Goal: Task Accomplishment & Management: Complete application form

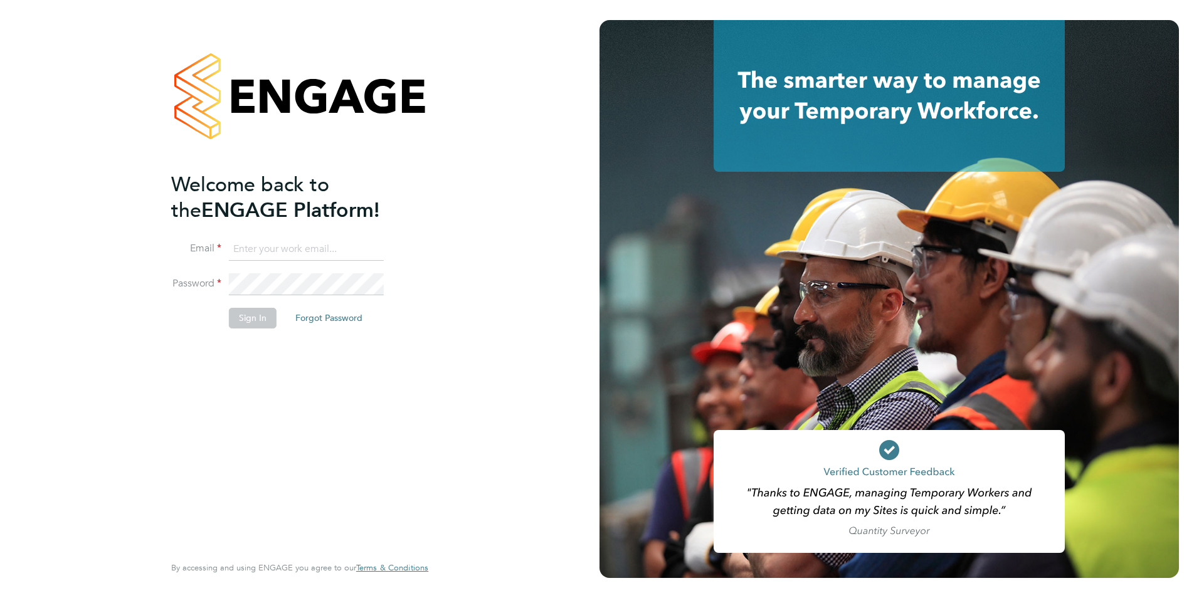
type input "[EMAIL_ADDRESS][DOMAIN_NAME]"
click at [264, 322] on button "Sign In" at bounding box center [253, 318] width 48 height 20
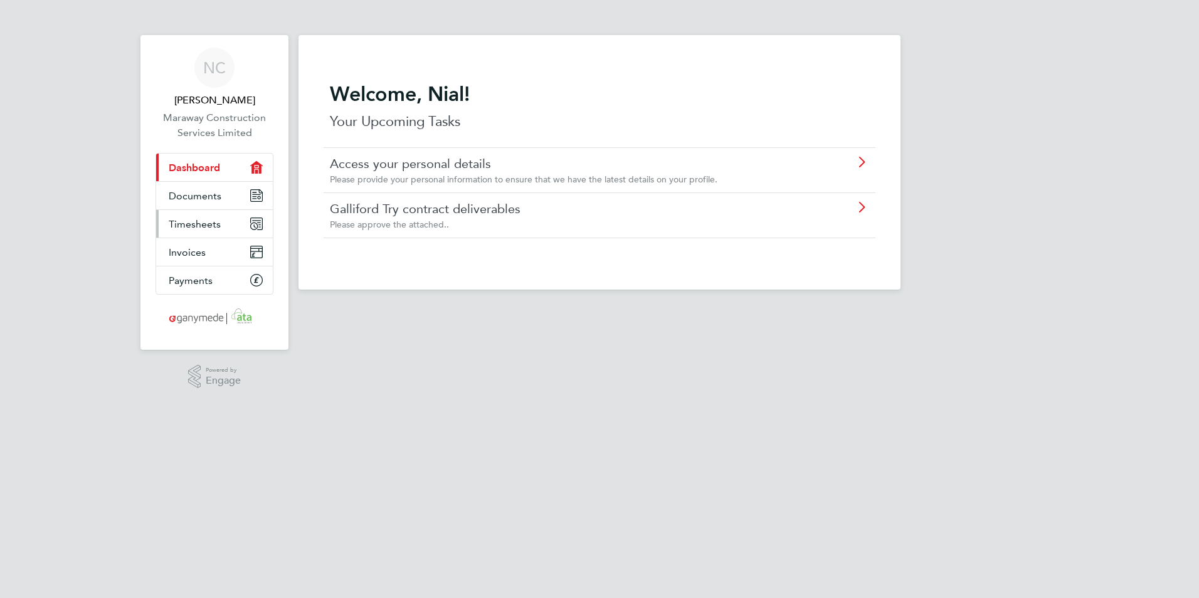
click at [199, 220] on span "Timesheets" at bounding box center [195, 224] width 52 height 12
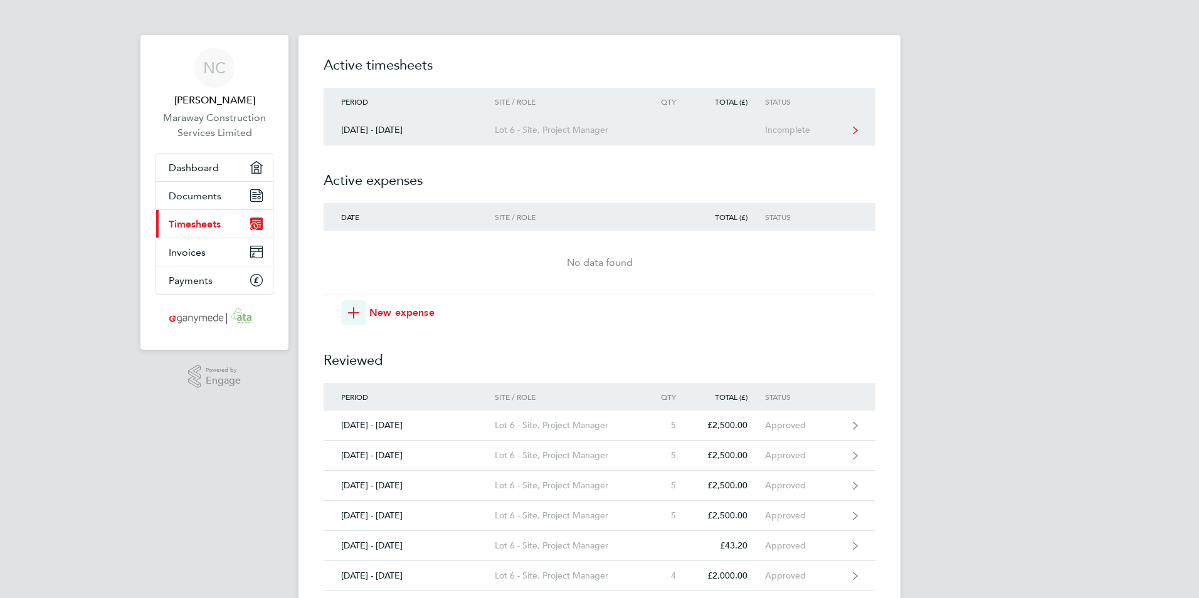
click at [388, 125] on div "[DATE] - [DATE]" at bounding box center [409, 130] width 171 height 11
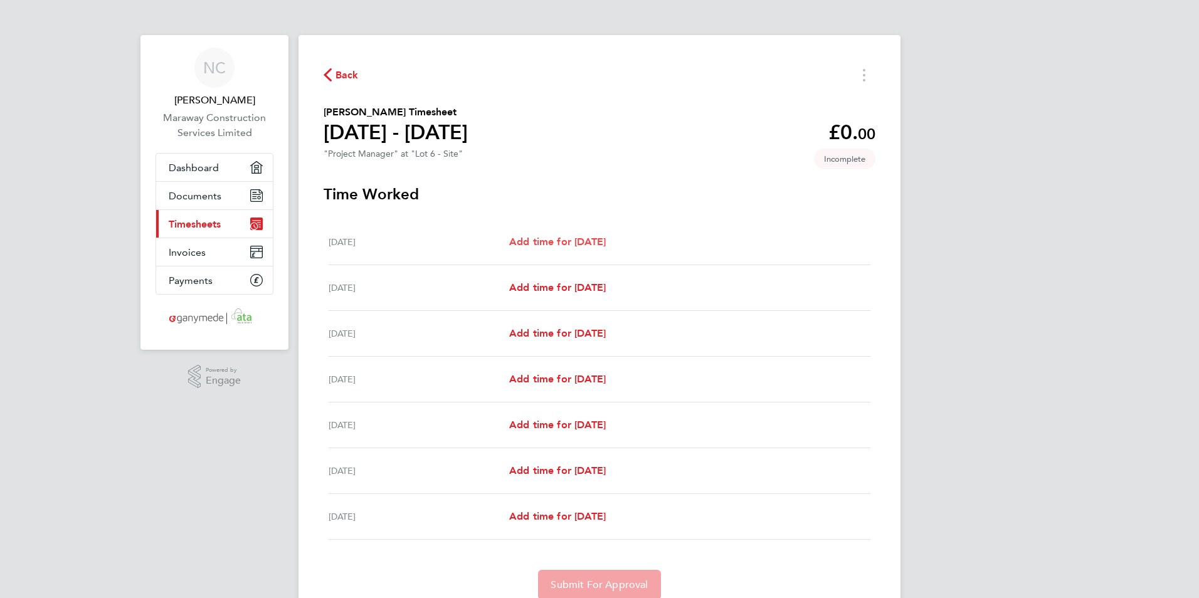
click at [586, 236] on span "Add time for Mon 29 Sep" at bounding box center [557, 242] width 97 height 12
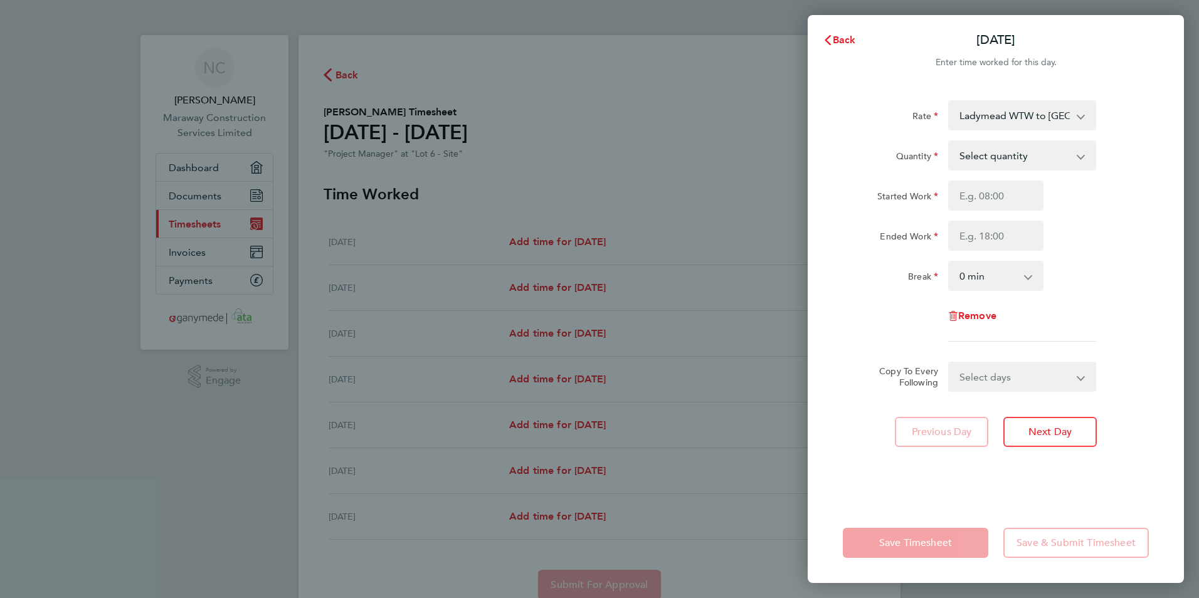
click at [1070, 120] on select "Ladymead WTW to Pewley Reservoir / Mount Reservoir 06-M204.01-E 9200114704P - 5…" at bounding box center [1014, 116] width 130 height 28
click at [1063, 162] on select "Select quantity 0.5 1" at bounding box center [1014, 156] width 130 height 28
select select "1"
click at [949, 142] on select "Select quantity 0.5 1" at bounding box center [1014, 156] width 130 height 28
click at [1023, 199] on input "Started Work" at bounding box center [995, 196] width 95 height 30
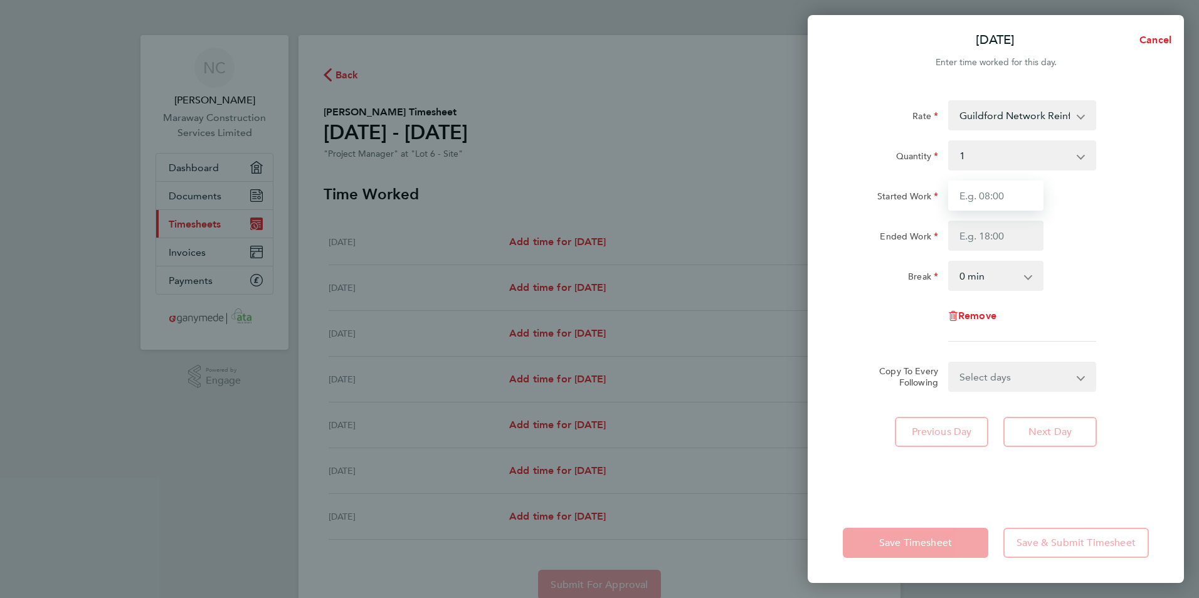
type input "08:00"
type input "17:30"
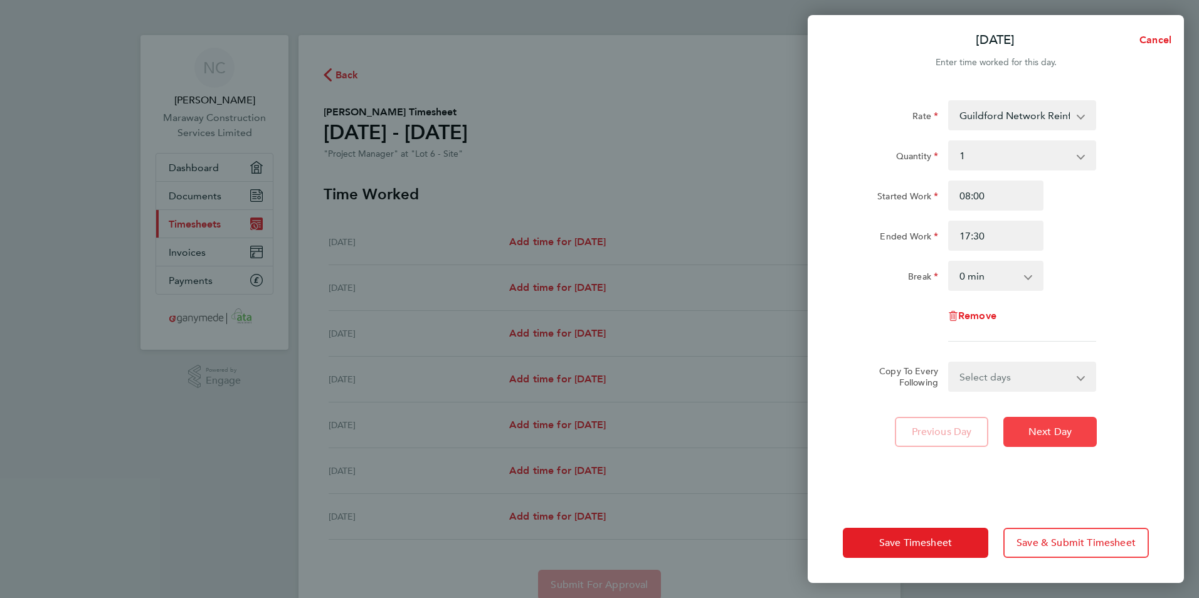
click at [1054, 433] on span "Next Day" at bounding box center [1049, 432] width 43 height 13
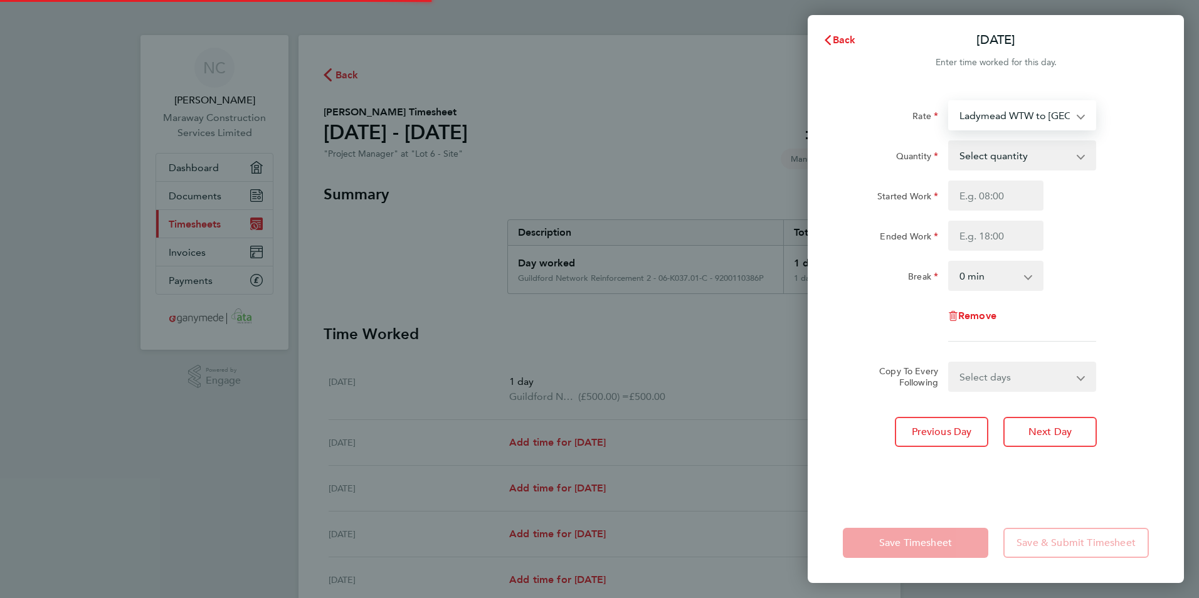
click at [1070, 120] on select "Ladymead WTW to Pewley Reservoir / Mount Reservoir 06-M204.01-E 9200114704P - 5…" at bounding box center [1014, 116] width 130 height 28
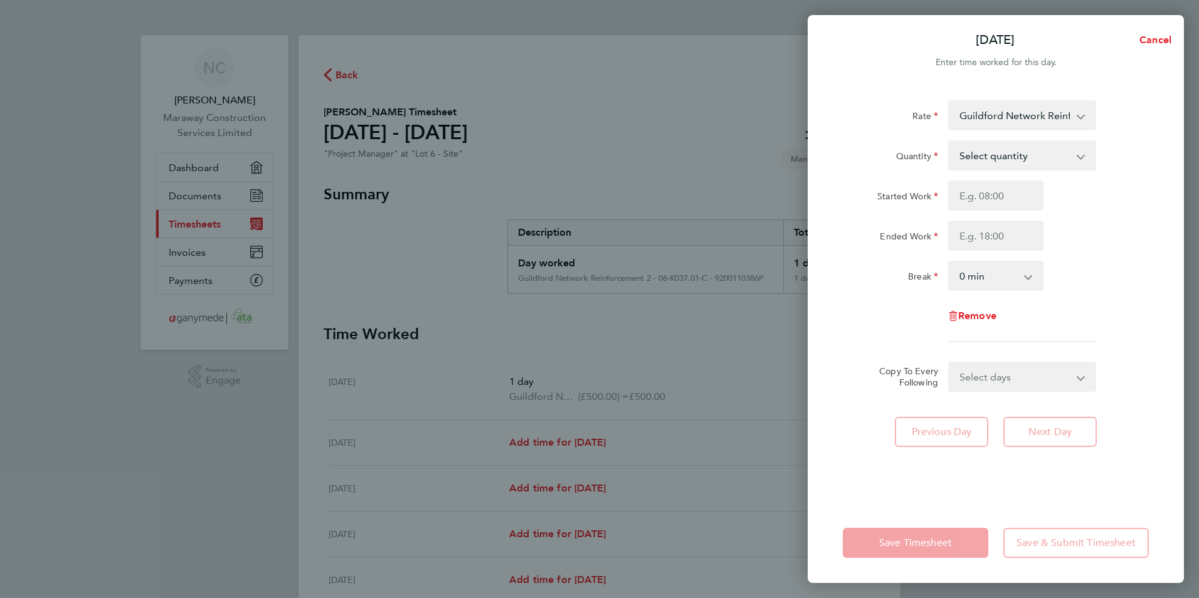
click at [1039, 156] on select "Select quantity 0.5 1" at bounding box center [1014, 156] width 130 height 28
select select "1"
click at [949, 142] on select "Select quantity 0.5 1" at bounding box center [1014, 156] width 130 height 28
click at [1018, 207] on input "Started Work" at bounding box center [995, 196] width 95 height 30
type input "08:00"
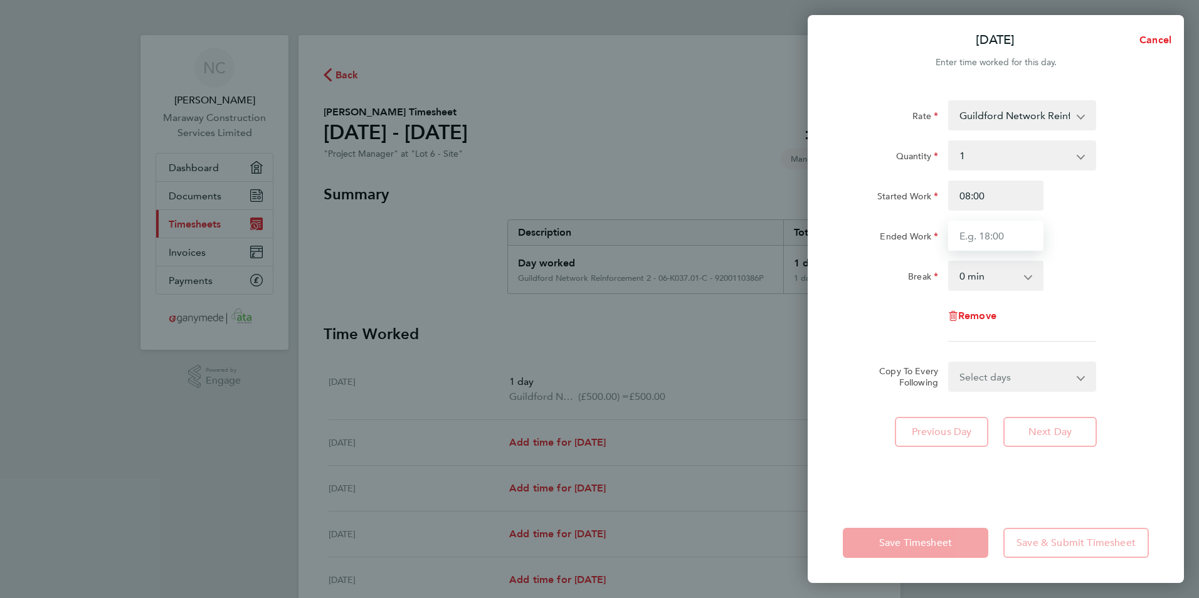
type input "17:30"
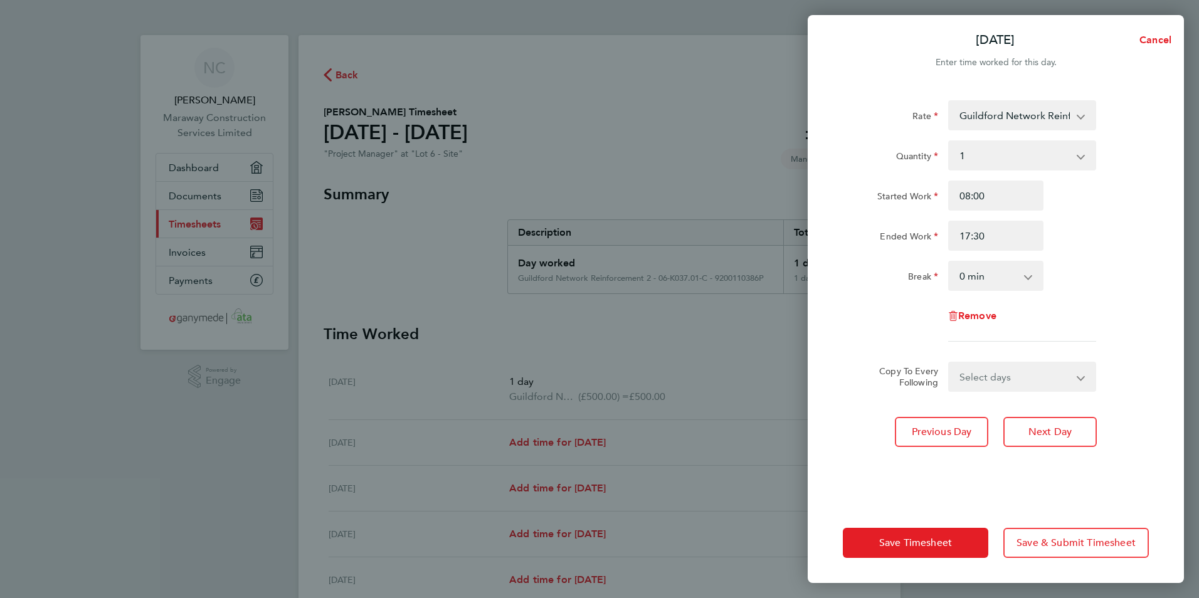
click at [1015, 273] on select "0 min 15 min 30 min 45 min 60 min 75 min 90 min" at bounding box center [988, 276] width 78 height 28
select select "30"
click at [949, 262] on select "0 min 15 min 30 min 45 min 60 min 75 min 90 min" at bounding box center [988, 276] width 78 height 28
click at [1041, 430] on span "Next Day" at bounding box center [1049, 432] width 43 height 13
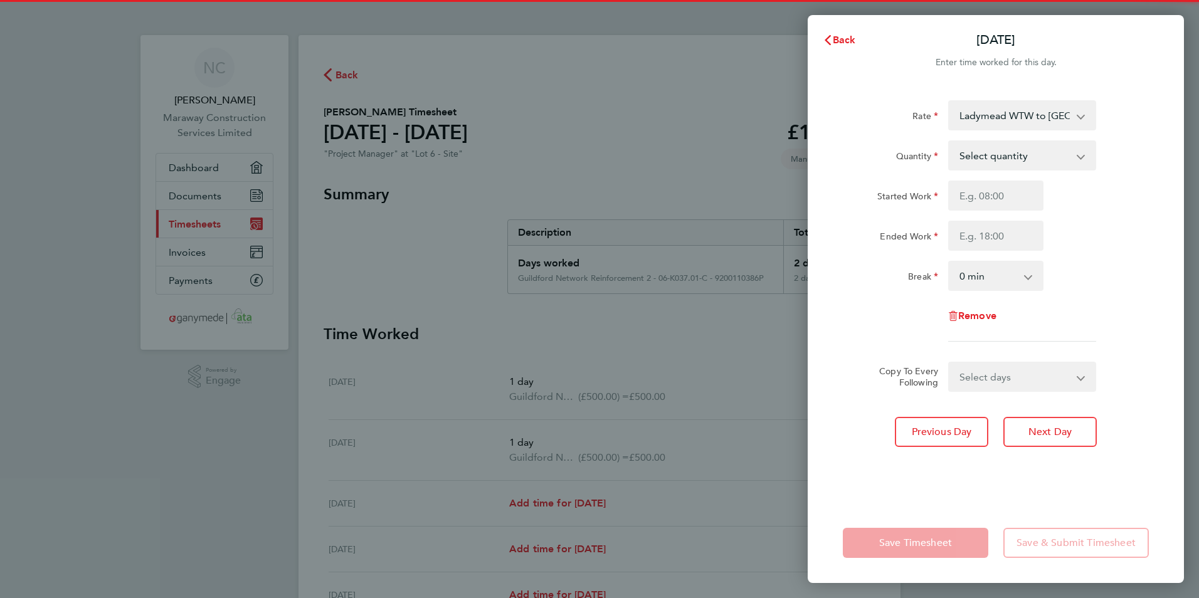
drag, startPoint x: 1071, startPoint y: 132, endPoint x: 1074, endPoint y: 122, distance: 10.3
click at [1074, 122] on select "Ladymead WTW to Pewley Reservoir / Mount Reservoir 06-M204.01-E 9200114704P - 5…" at bounding box center [1014, 116] width 130 height 28
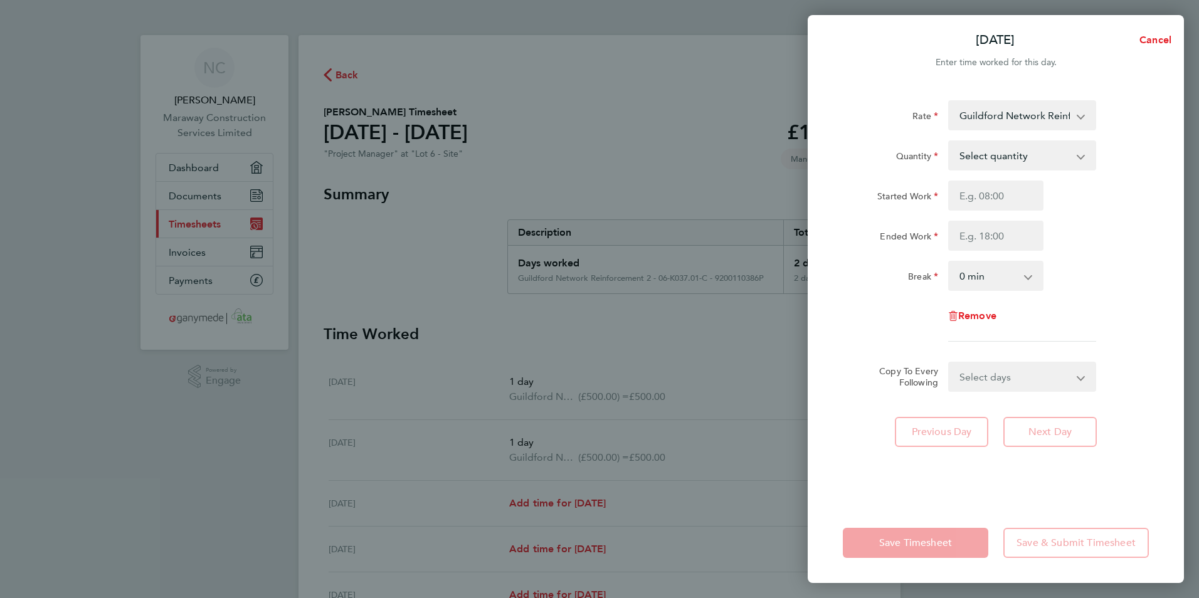
drag, startPoint x: 1065, startPoint y: 131, endPoint x: 1034, endPoint y: 152, distance: 37.6
click at [1034, 152] on select "Select quantity 0.5 1" at bounding box center [1014, 156] width 130 height 28
select select "1"
click at [949, 142] on select "Select quantity 0.5 1" at bounding box center [1014, 156] width 130 height 28
click at [1031, 199] on input "Started Work" at bounding box center [995, 196] width 95 height 30
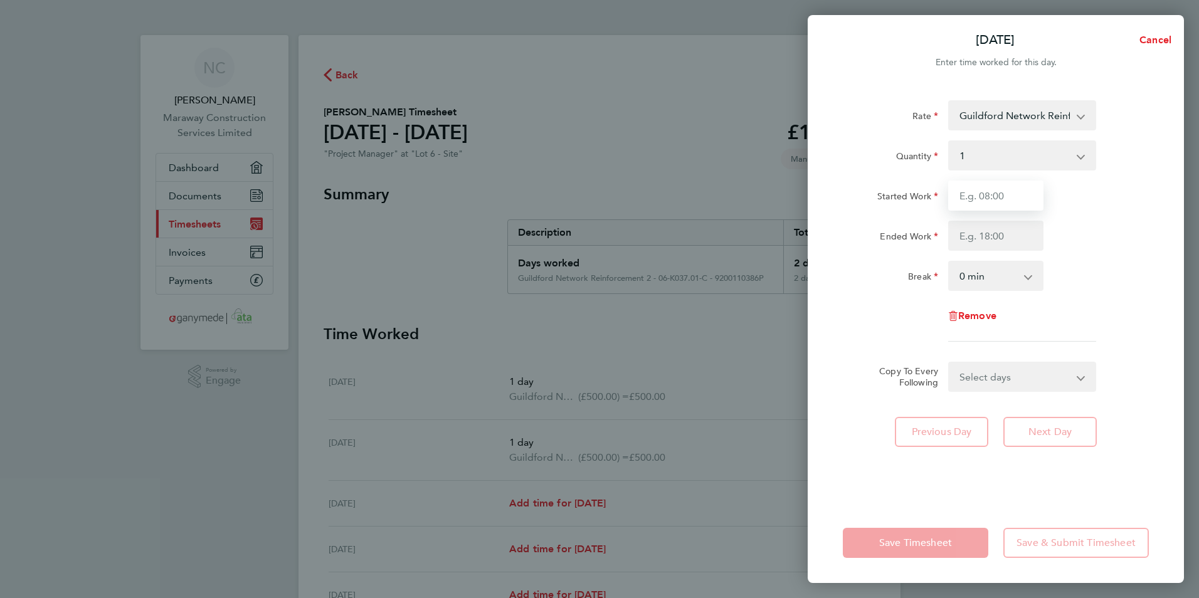
type input "08:00"
type input "17:30"
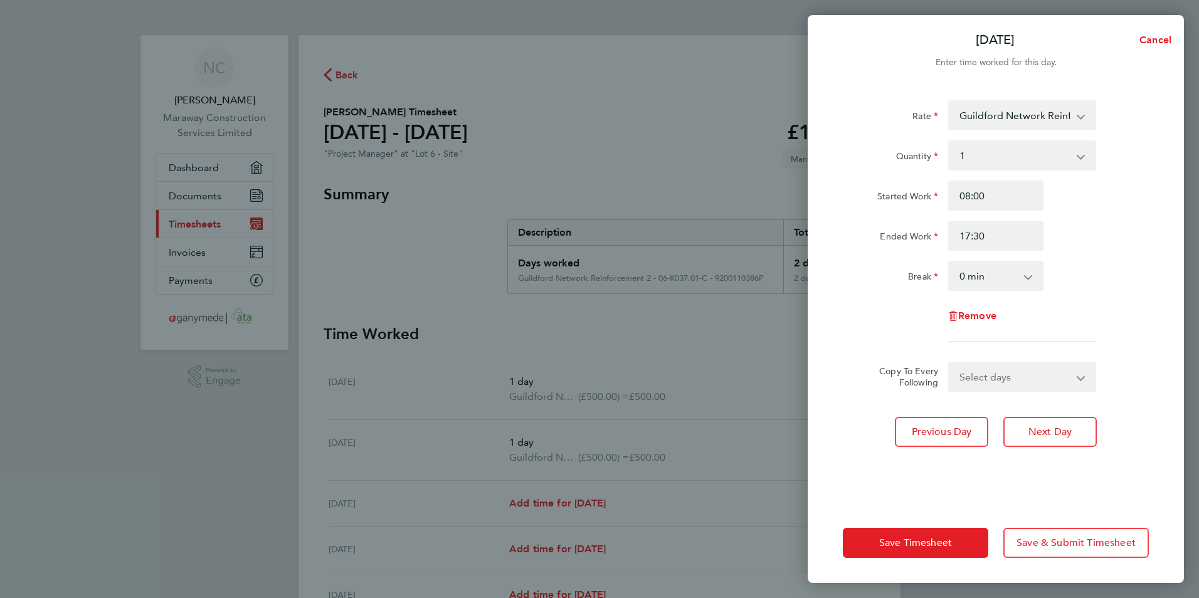
click at [1016, 270] on select "0 min 15 min 30 min 45 min 60 min 75 min 90 min" at bounding box center [988, 276] width 78 height 28
select select "30"
click at [949, 262] on select "0 min 15 min 30 min 45 min 60 min 75 min 90 min" at bounding box center [988, 276] width 78 height 28
click at [1044, 436] on span "Next Day" at bounding box center [1049, 432] width 43 height 13
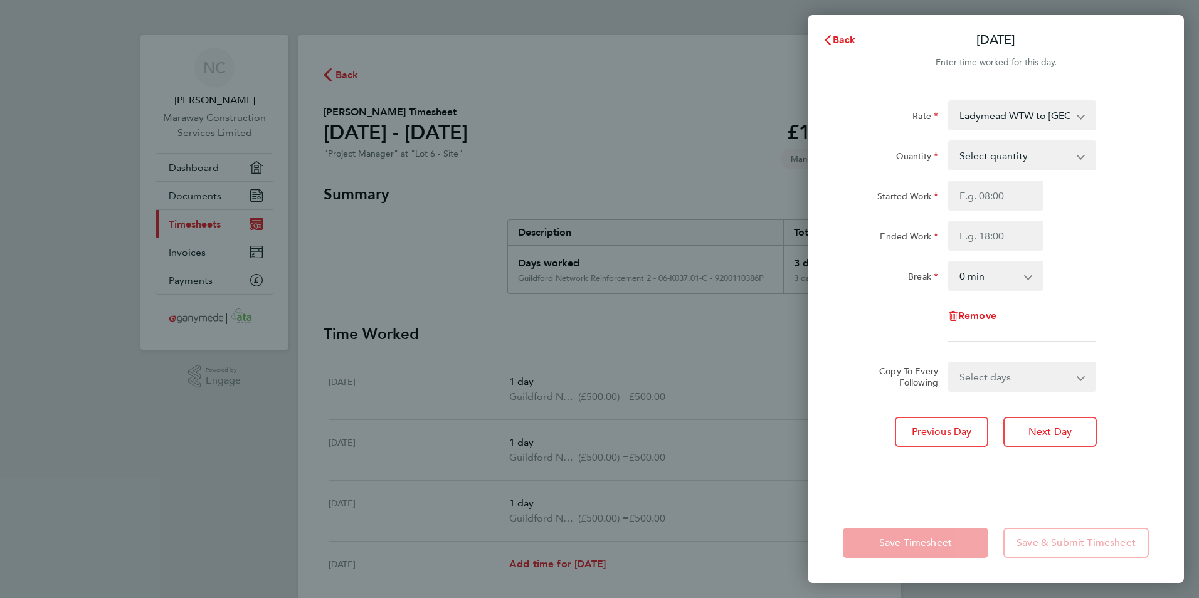
click at [1056, 147] on select "Select quantity 0.5 1" at bounding box center [1014, 156] width 130 height 28
select select "1"
click at [949, 142] on select "Select quantity 0.5 1" at bounding box center [1014, 156] width 130 height 28
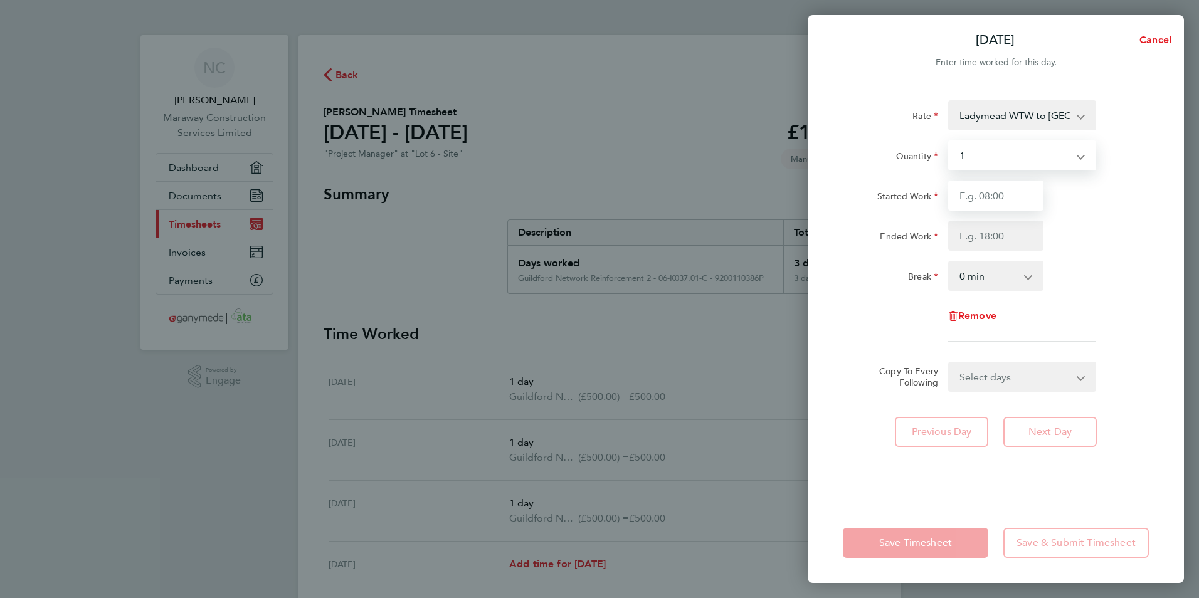
click at [1028, 203] on input "Started Work" at bounding box center [995, 196] width 95 height 30
type input "08:00"
type input "17:30"
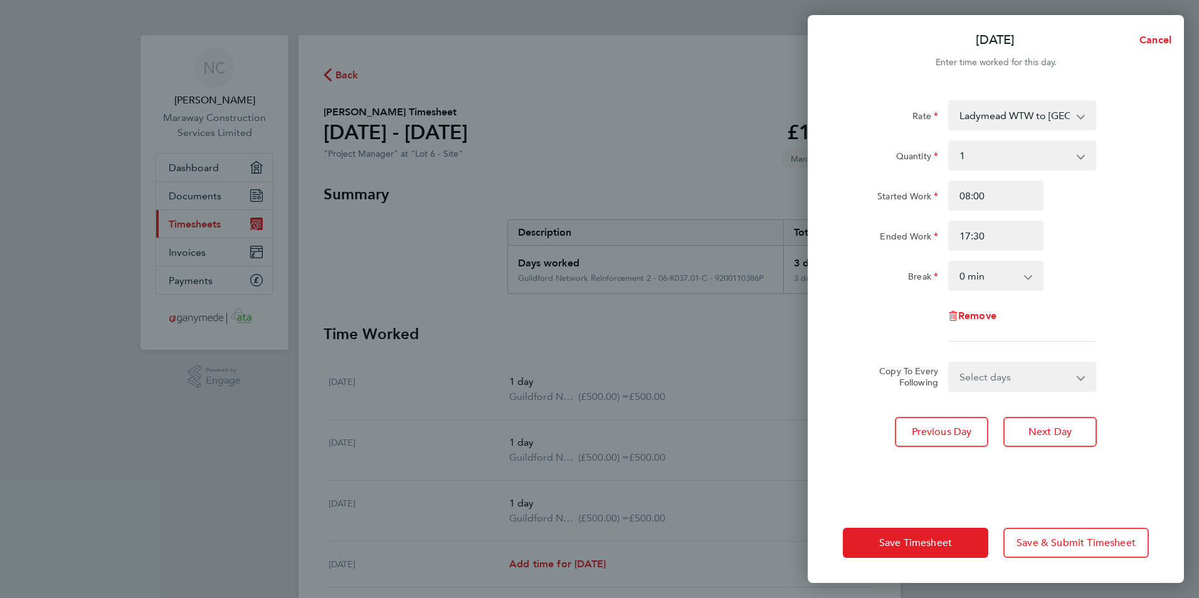
click at [1015, 286] on select "0 min 15 min 30 min 45 min 60 min 75 min 90 min" at bounding box center [988, 276] width 78 height 28
click at [949, 262] on select "0 min 15 min 30 min 45 min 60 min 75 min 90 min" at bounding box center [988, 276] width 78 height 28
click at [1020, 281] on select "0 min 15 min 30 min 45 min 60 min 75 min 90 min" at bounding box center [988, 276] width 78 height 28
select select "30"
click at [949, 262] on select "0 min 15 min 30 min 45 min 60 min 75 min 90 min" at bounding box center [988, 276] width 78 height 28
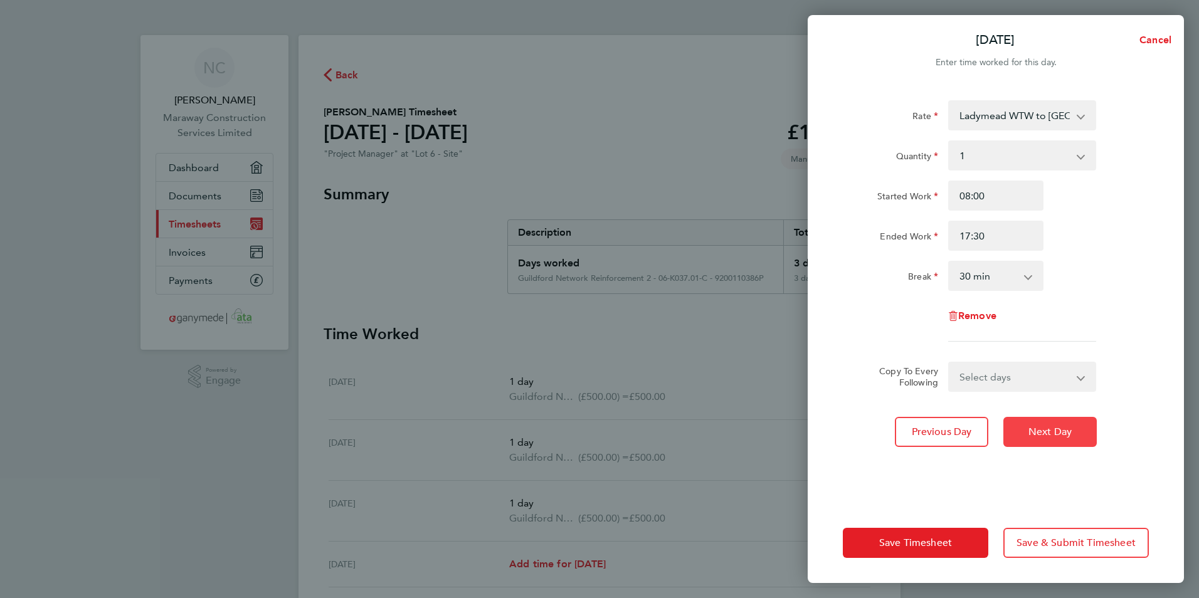
click at [1046, 419] on button "Next Day" at bounding box center [1049, 432] width 93 height 30
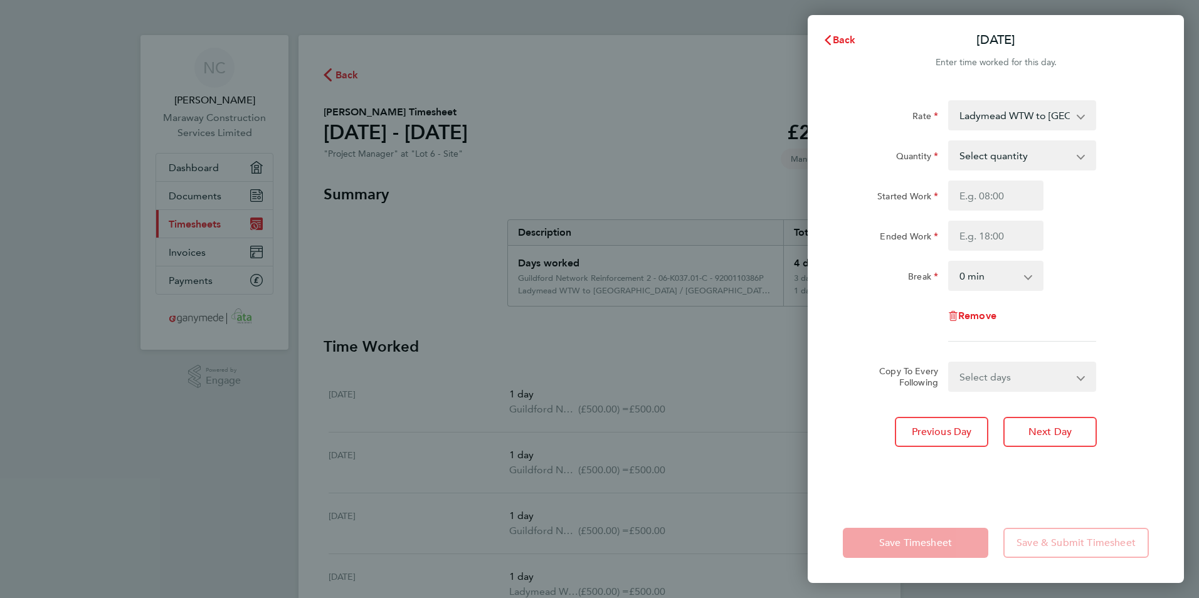
click at [1065, 117] on select "Ladymead WTW to Pewley Reservoir / Mount Reservoir 06-M204.01-E 9200114704P - 5…" at bounding box center [1014, 116] width 130 height 28
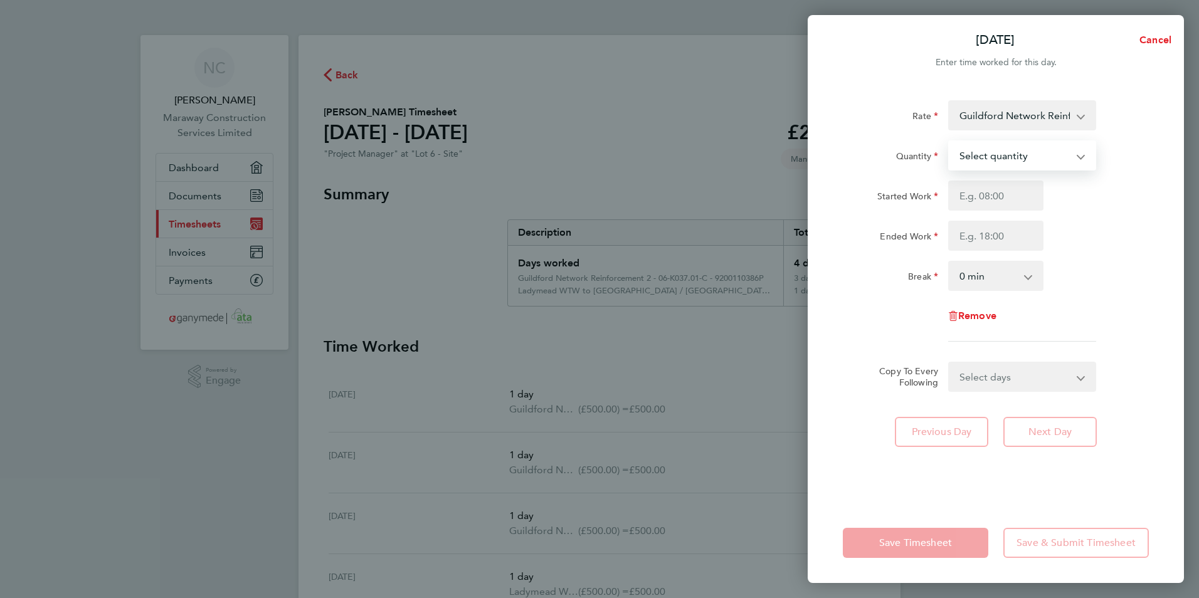
click at [1011, 154] on select "Select quantity 0.5 1" at bounding box center [1014, 156] width 130 height 28
select select "1"
click at [949, 142] on select "Select quantity 0.5 1" at bounding box center [1014, 156] width 130 height 28
click at [1018, 201] on input "Started Work" at bounding box center [995, 196] width 95 height 30
type input "08:00"
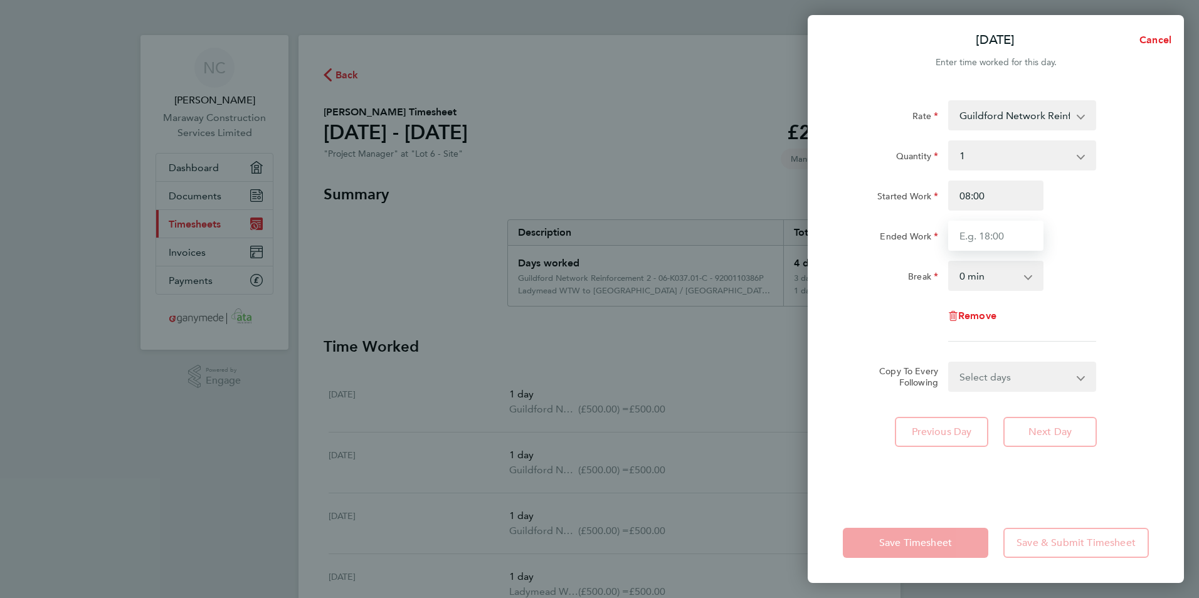
type input "17:30"
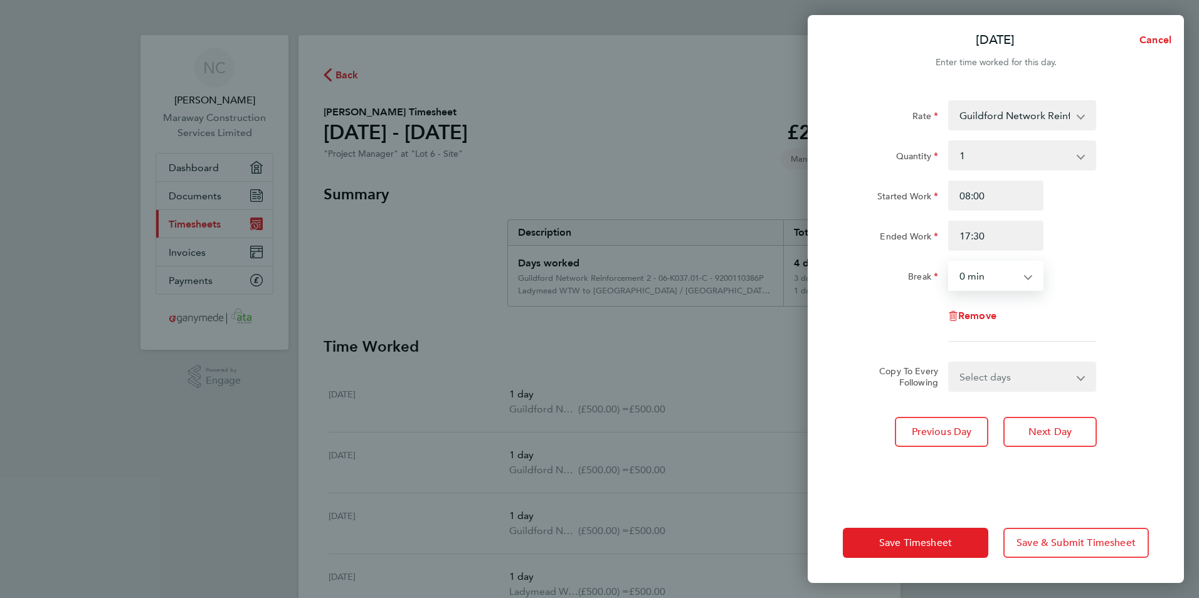
click at [1012, 272] on select "0 min 15 min 30 min 45 min 60 min 75 min 90 min" at bounding box center [988, 276] width 78 height 28
select select "45"
click at [949, 262] on select "0 min 15 min 30 min 45 min 60 min 75 min 90 min" at bounding box center [988, 276] width 78 height 28
click at [913, 540] on span "Save Timesheet" at bounding box center [915, 543] width 73 height 13
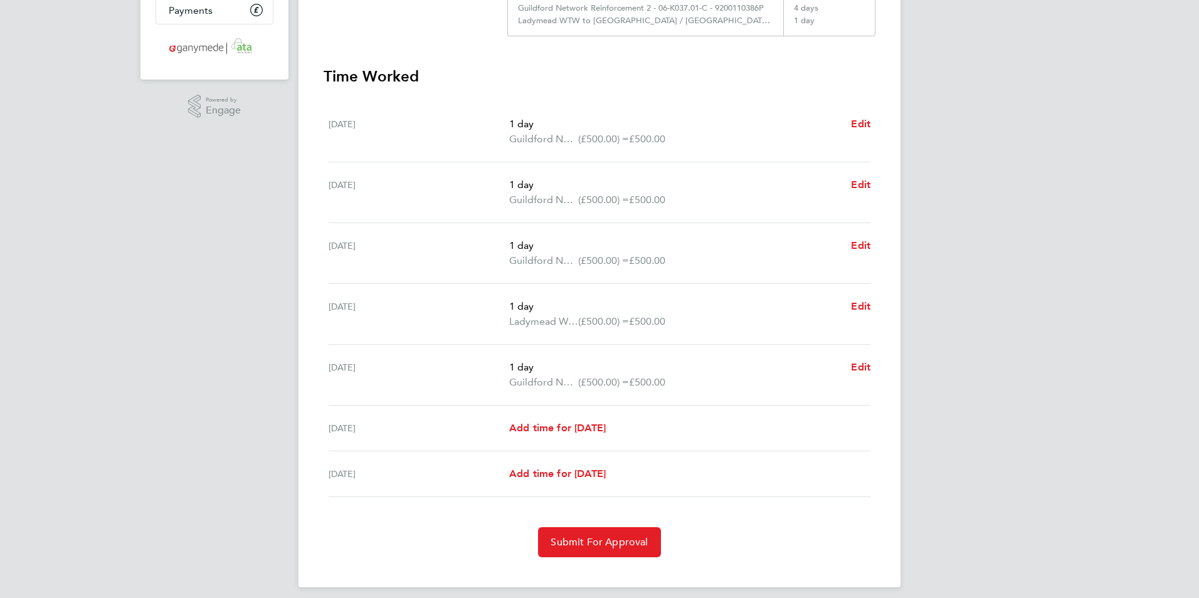
scroll to position [280, 0]
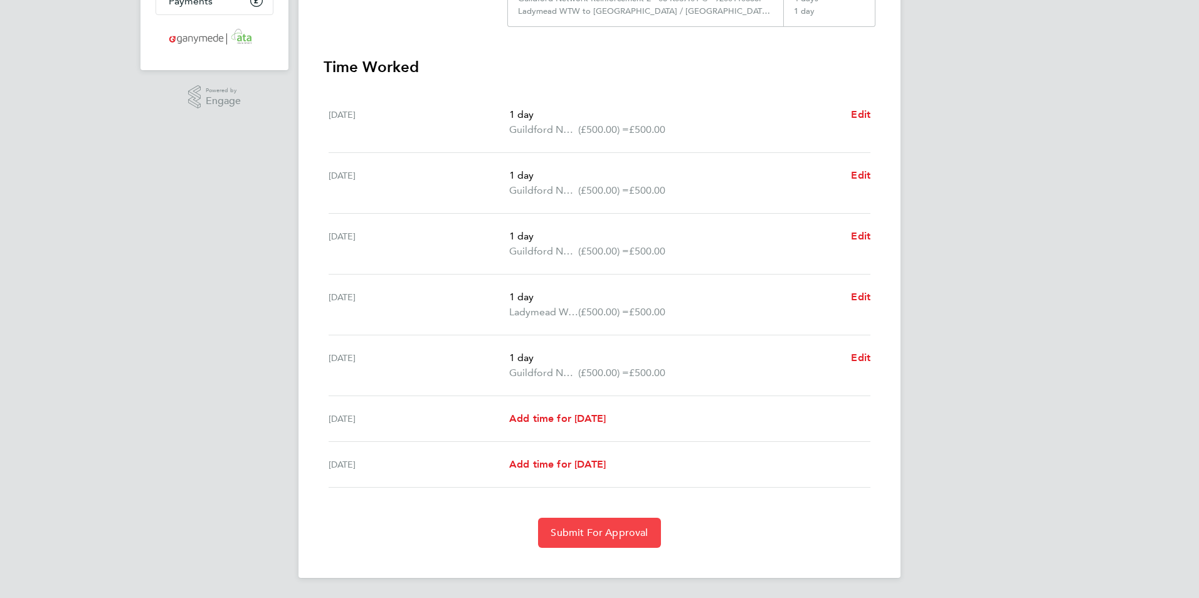
click at [609, 518] on button "Submit For Approval" at bounding box center [599, 533] width 122 height 30
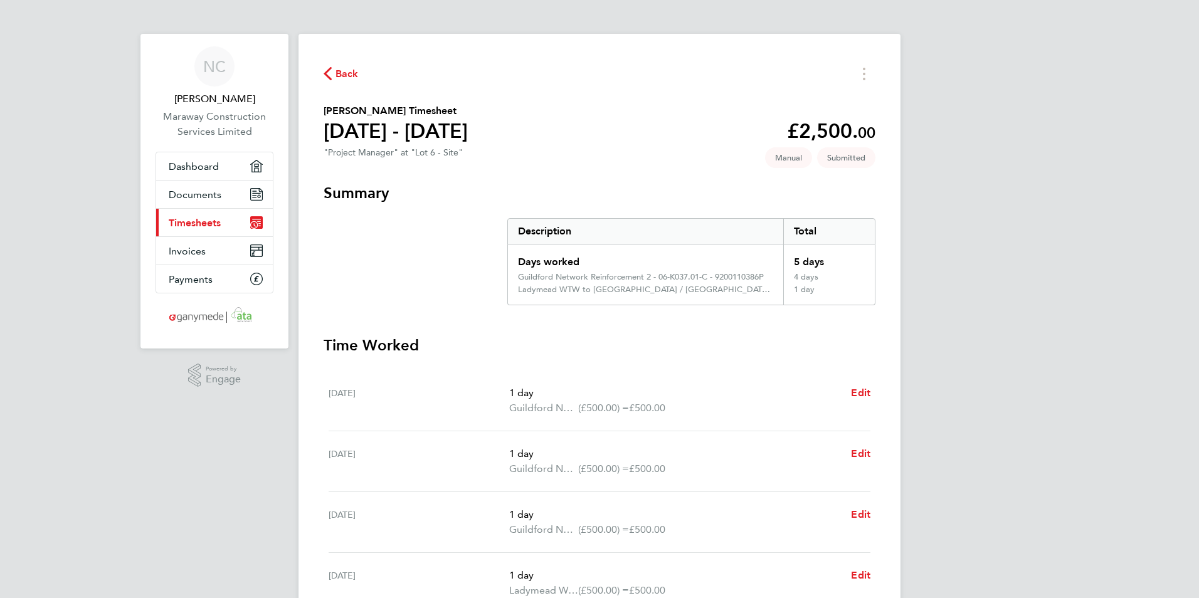
scroll to position [0, 0]
click at [207, 221] on span "Timesheets" at bounding box center [195, 224] width 52 height 12
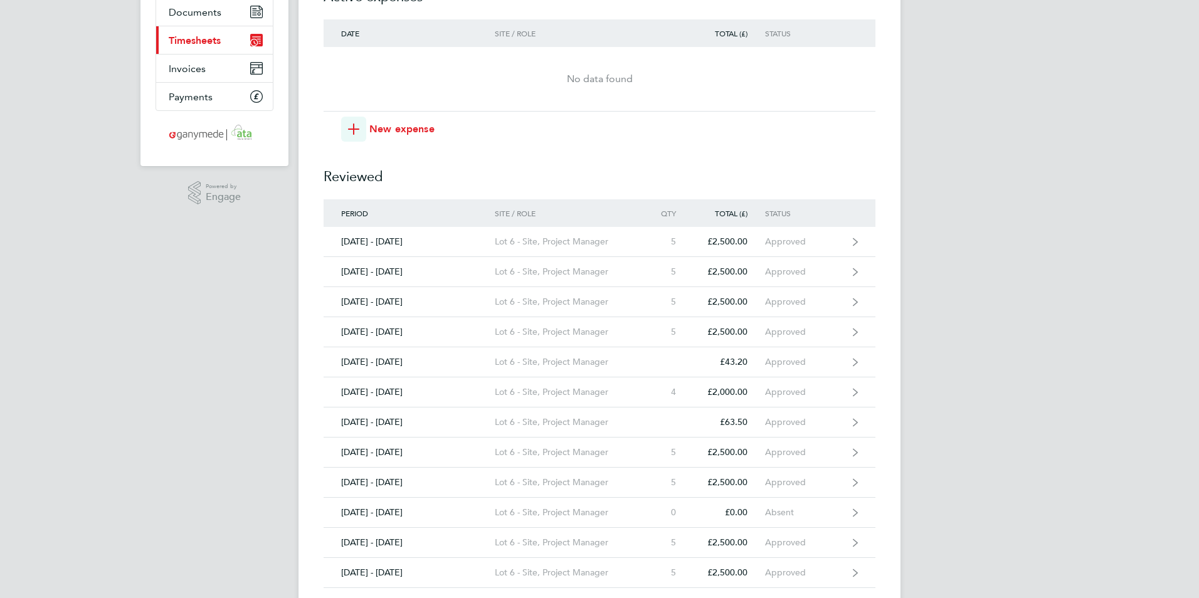
scroll to position [188, 0]
